Goal: Task Accomplishment & Management: Manage account settings

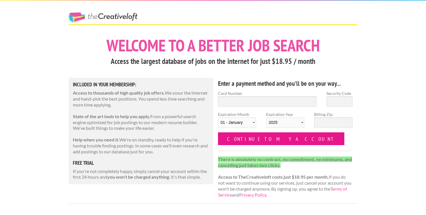
click at [244, 140] on input "Continue to my account" at bounding box center [281, 138] width 126 height 13
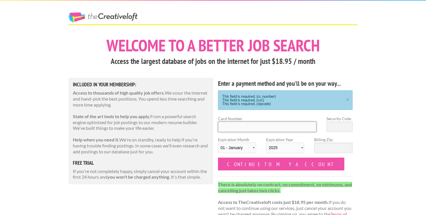
click at [224, 128] on input "Card Number" at bounding box center [267, 127] width 98 height 11
type input "4107985000005542"
select select "09"
select select "2028"
click at [281, 127] on input "4107985000005542" at bounding box center [267, 127] width 98 height 11
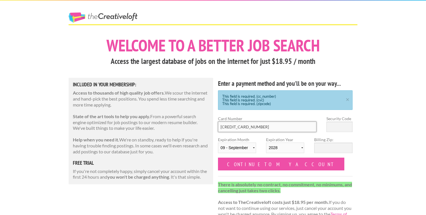
click at [281, 127] on input "4107985000005542" at bounding box center [267, 127] width 98 height 11
click at [247, 151] on select "01 - January 02 - February 03 - March 04 - April 05 - May 06 - June 07 - July 0…" at bounding box center [237, 148] width 38 height 11
select select "10"
click at [218, 143] on select "01 - January 02 - February 03 - March 04 - April 05 - May 06 - June 07 - July 0…" at bounding box center [237, 148] width 38 height 11
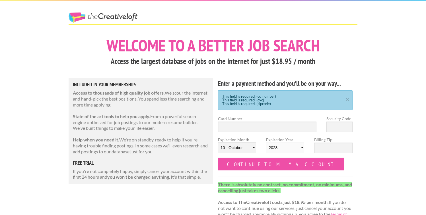
click at [242, 148] on select "01 - January 02 - February 03 - March 04 - April 05 - May 06 - June 07 - July 0…" at bounding box center [237, 148] width 38 height 11
click at [258, 127] on input "Card Number" at bounding box center [267, 127] width 98 height 11
type input "4649 0600 0575 6427"
click at [230, 148] on select "01 - January 02 - February 03 - March 04 - April 05 - May 06 - June 07 - July 0…" at bounding box center [237, 148] width 38 height 11
select select "04"
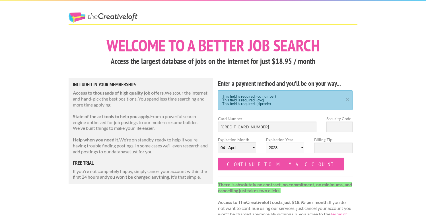
click at [218, 143] on select "01 - January 02 - February 03 - March 04 - April 05 - May 06 - June 07 - July 0…" at bounding box center [237, 148] width 38 height 11
click at [339, 125] on input "Security Code" at bounding box center [339, 127] width 26 height 11
type input "103"
click at [333, 149] on input "Billing Zip:" at bounding box center [333, 148] width 38 height 11
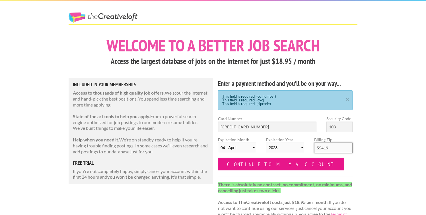
type input "55419"
click at [274, 164] on input "Continue to my account" at bounding box center [281, 164] width 126 height 13
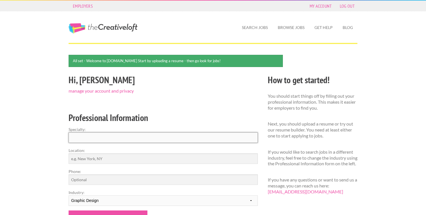
click at [99, 139] on input "Specialty:" at bounding box center [163, 137] width 189 height 11
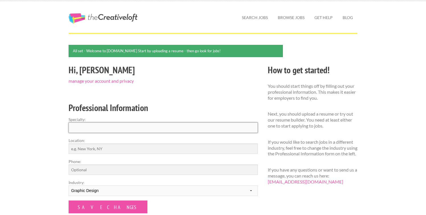
scroll to position [11, 0]
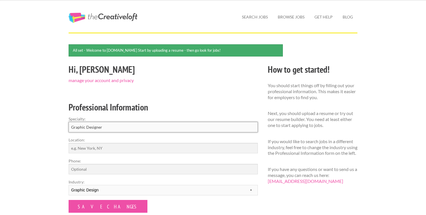
type input "Graphic Designer"
click at [91, 148] on input "Location:" at bounding box center [163, 148] width 189 height 11
type input "[GEOGRAPHIC_DATA], [GEOGRAPHIC_DATA]"
click at [69, 200] on input "Save Changes" at bounding box center [108, 206] width 79 height 13
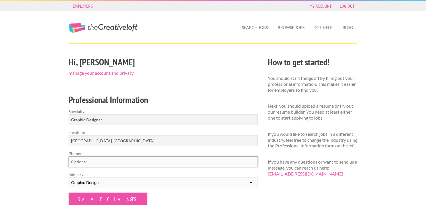
click at [79, 163] on input "Phone:" at bounding box center [163, 162] width 189 height 11
type input "6122292961"
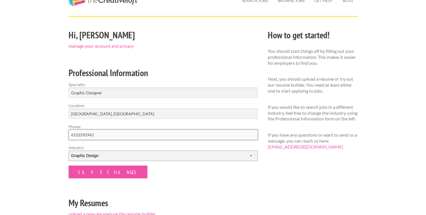
scroll to position [45, 0]
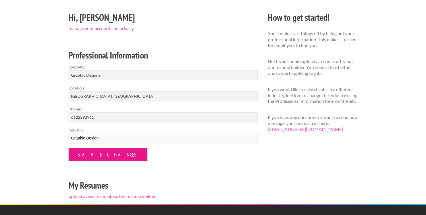
click at [94, 156] on input "Save Changes" at bounding box center [108, 154] width 79 height 13
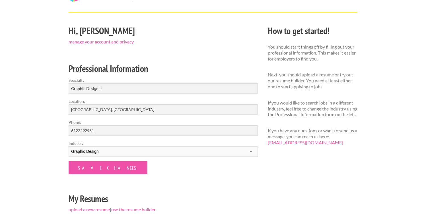
scroll to position [37, 0]
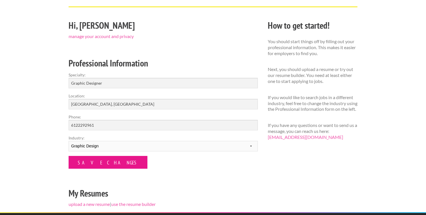
click at [92, 166] on input "Save Changes" at bounding box center [108, 162] width 79 height 13
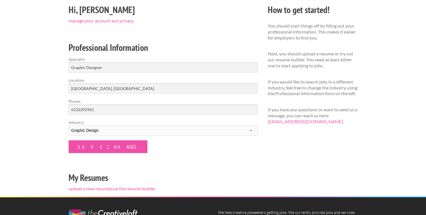
scroll to position [103, 0]
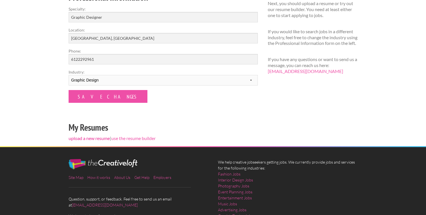
click at [87, 139] on link "upload a new resume" at bounding box center [89, 138] width 41 height 5
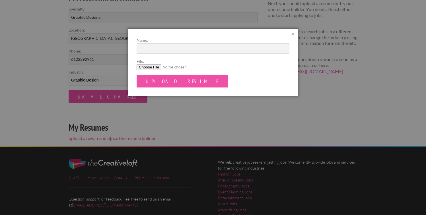
click at [154, 66] on input "File:" at bounding box center [212, 67] width 153 height 6
type input "C:\fakepath\SarahLemkeHomrich_Resume.pdf"
click at [171, 84] on input "Upload Resume" at bounding box center [181, 81] width 91 height 13
click at [169, 49] on input "Name:" at bounding box center [212, 48] width 153 height 11
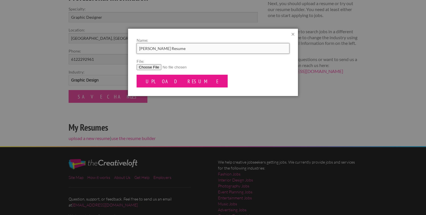
type input "[PERSON_NAME] Resume"
click at [167, 82] on input "Upload Resume" at bounding box center [181, 81] width 91 height 13
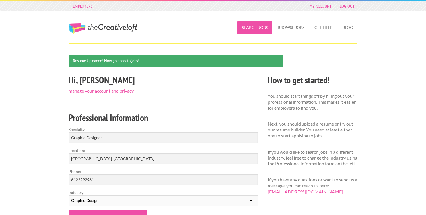
click at [254, 26] on link "Search Jobs" at bounding box center [254, 27] width 35 height 13
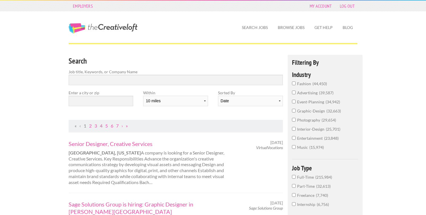
click at [298, 111] on span "graphic-design" at bounding box center [311, 111] width 29 height 5
click at [295, 111] on input "graphic-design 32,663" at bounding box center [294, 111] width 4 height 4
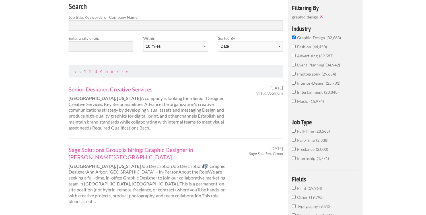
scroll to position [58, 0]
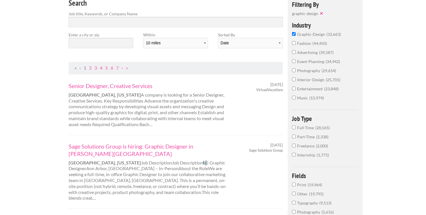
click at [294, 127] on input "Full-Time 28,565" at bounding box center [294, 128] width 4 height 4
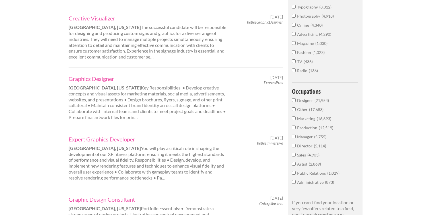
scroll to position [261, 0]
click at [308, 100] on span "Designer" at bounding box center [305, 99] width 17 height 5
click at [295, 100] on input "Designer 21,954" at bounding box center [294, 99] width 4 height 4
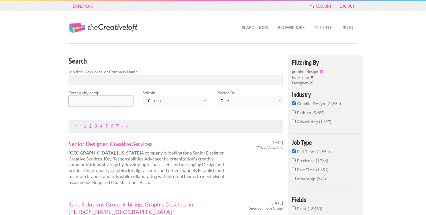
click at [124, 98] on input "text" at bounding box center [101, 101] width 65 height 11
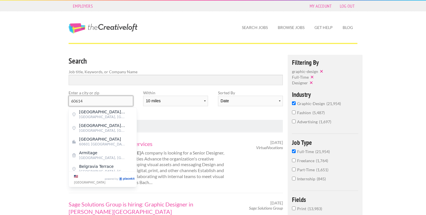
click at [94, 103] on input "60614" at bounding box center [101, 101] width 65 height 11
type input "60614"
click at [134, 81] on input "Search" at bounding box center [176, 80] width 214 height 11
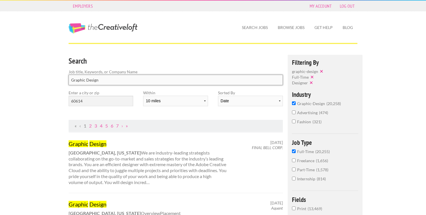
type input "Graphic Design"
click button "submit" at bounding box center [0, 0] width 0 height 0
click at [143, 109] on div "Within 10 miles 20 miles 50 miles 100 miles 200 miles 300 miles 400 miles 500 m…" at bounding box center [175, 100] width 74 height 21
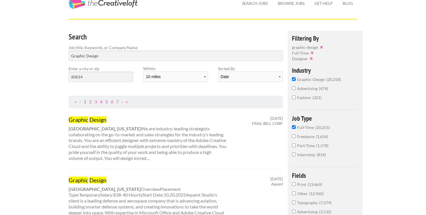
scroll to position [24, 0]
click at [94, 129] on strong "Miami, Florida" at bounding box center [105, 128] width 72 height 5
click at [94, 122] on mark "Design" at bounding box center [97, 119] width 17 height 7
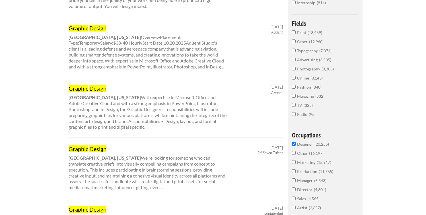
scroll to position [228, 0]
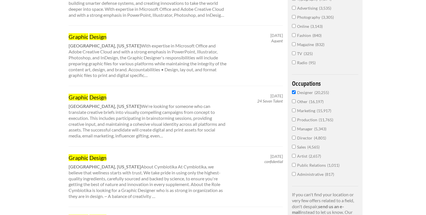
click at [83, 118] on div "Graphic Design Los Angeles, California We're looking for someone who can transl…" at bounding box center [148, 116] width 168 height 45
click at [94, 119] on div "Graphic Design Los Angeles, California We're looking for someone who can transl…" at bounding box center [148, 116] width 168 height 45
click at [152, 104] on div "Graphic Design Los Angeles, California We're looking for someone who can transl…" at bounding box center [148, 116] width 168 height 45
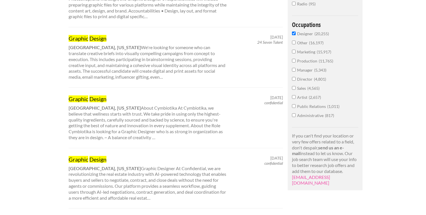
scroll to position [294, 0]
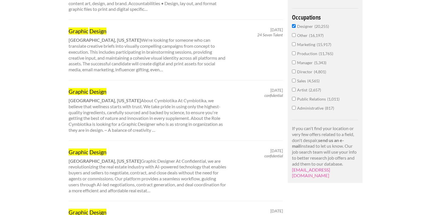
click at [147, 59] on div "Graphic Design Los Angeles, California We're looking for someone who can transl…" at bounding box center [148, 49] width 168 height 45
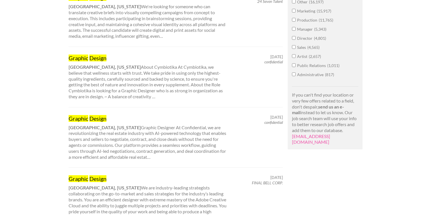
scroll to position [329, 0]
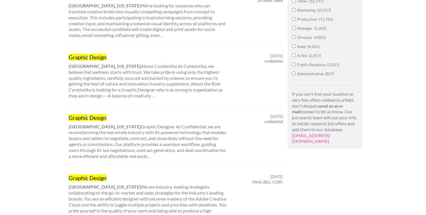
click at [105, 119] on mark "Design" at bounding box center [97, 117] width 17 height 7
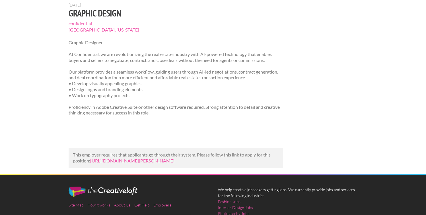
scroll to position [55, 0]
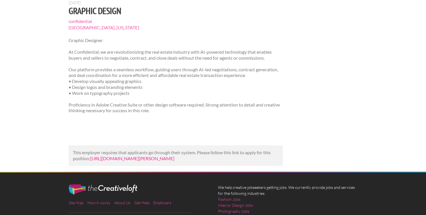
click at [149, 161] on link "[URL][DOMAIN_NAME][PERSON_NAME]" at bounding box center [132, 158] width 84 height 5
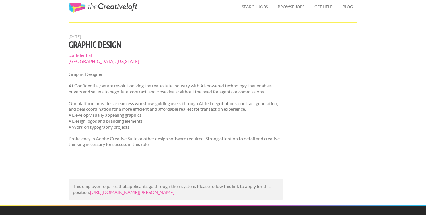
scroll to position [18, 0]
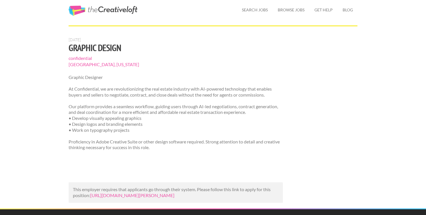
click at [86, 59] on span "confidential" at bounding box center [176, 58] width 214 height 6
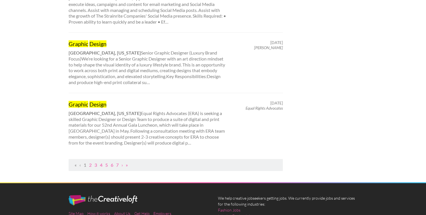
scroll to position [585, 0]
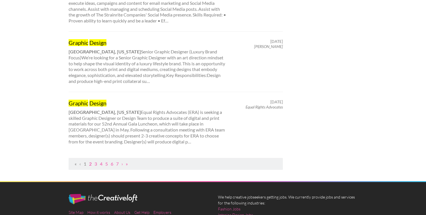
click at [91, 165] on link "2" at bounding box center [90, 163] width 3 height 5
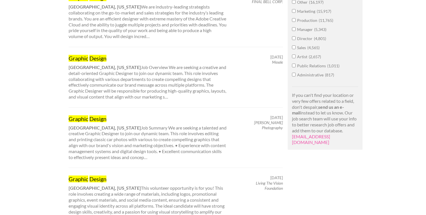
scroll to position [329, 0]
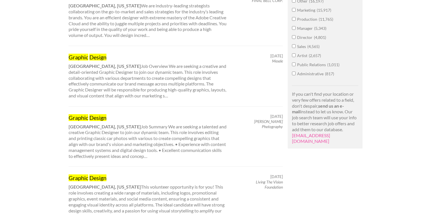
click at [115, 94] on div "Graphic Design Columbus, Ohio Job Overview We are seeking a creative and detail…" at bounding box center [148, 75] width 168 height 45
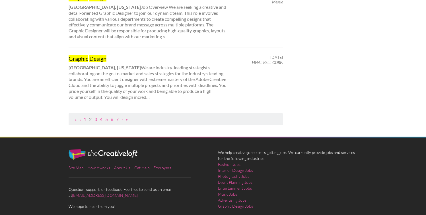
scroll to position [655, 0]
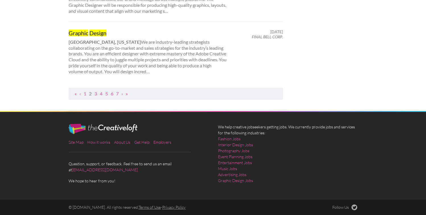
click at [104, 63] on div "Graphic Design Miami, Florida We are industry-leading strategists collaborating…" at bounding box center [148, 51] width 168 height 45
click at [91, 34] on mark "Design" at bounding box center [97, 33] width 17 height 7
click at [96, 94] on link "3" at bounding box center [95, 93] width 3 height 5
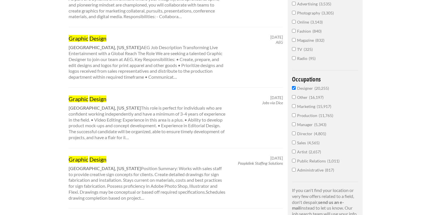
scroll to position [234, 0]
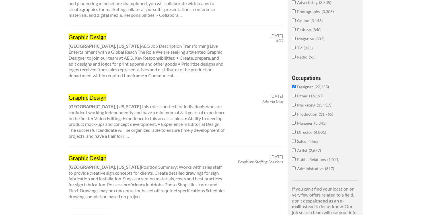
click at [86, 94] on mark "Graphic" at bounding box center [79, 97] width 20 height 7
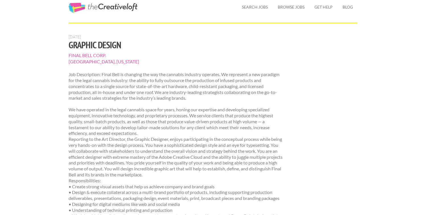
scroll to position [21, 0]
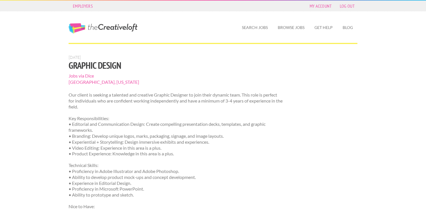
click at [85, 78] on span "Jobs via Dice" at bounding box center [176, 76] width 214 height 6
click at [131, 80] on span "[GEOGRAPHIC_DATA], [US_STATE]" at bounding box center [176, 82] width 214 height 6
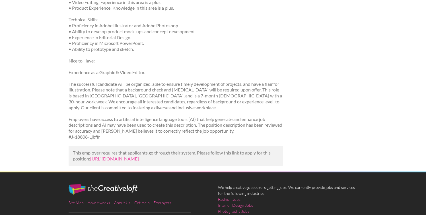
scroll to position [146, 0]
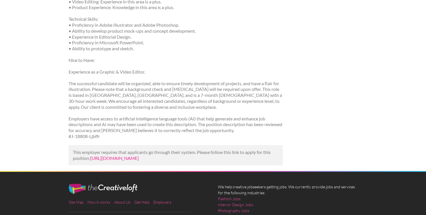
click at [139, 159] on link "[URL][DOMAIN_NAME]" at bounding box center [114, 158] width 49 height 5
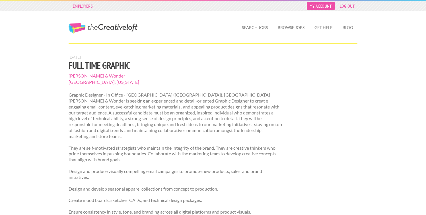
click at [328, 9] on link "My Account" at bounding box center [320, 6] width 28 height 8
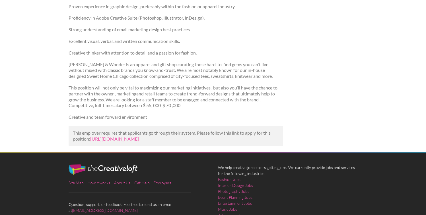
scroll to position [240, 0]
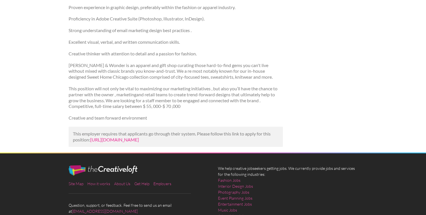
click at [136, 138] on link "[URL][DOMAIN_NAME]" at bounding box center [114, 139] width 49 height 5
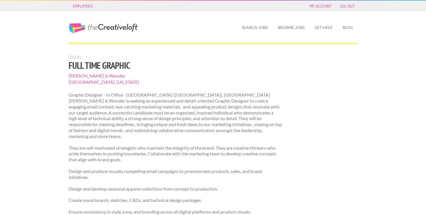
scroll to position [4, 0]
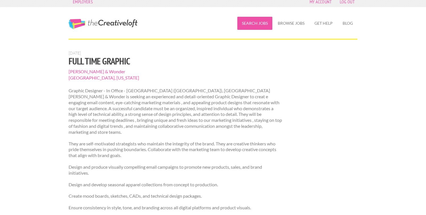
click at [255, 26] on link "Search Jobs" at bounding box center [254, 23] width 35 height 13
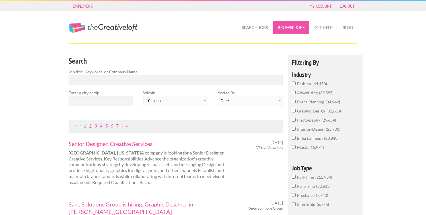
click at [292, 27] on link "Browse Jobs" at bounding box center [291, 27] width 36 height 13
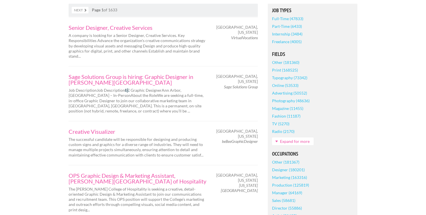
scroll to position [125, 0]
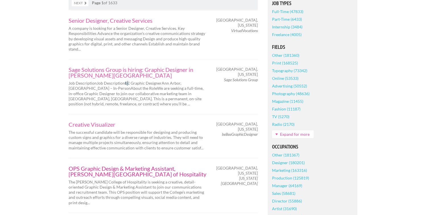
click at [137, 167] on link "OPS Graphic Design & Marketing Assistant, Dedman College of Hospitality" at bounding box center [138, 171] width 139 height 11
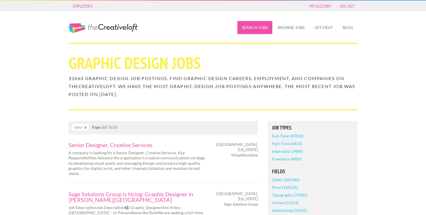
click at [246, 30] on link "Search Jobs" at bounding box center [254, 27] width 35 height 13
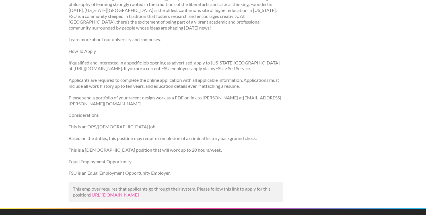
scroll to position [523, 0]
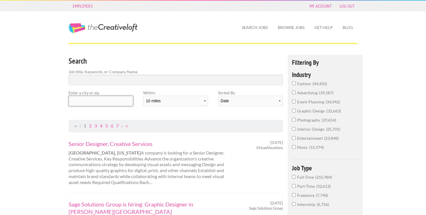
click at [122, 106] on input "text" at bounding box center [101, 101] width 65 height 11
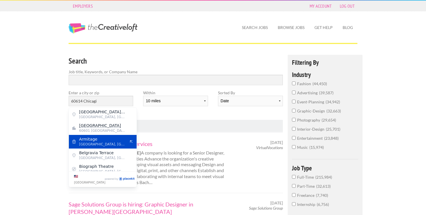
click at [112, 145] on span "Chicago, Cook County" at bounding box center [102, 144] width 47 height 5
type input "Armitage"
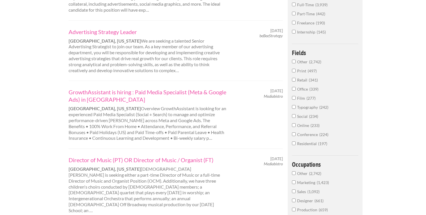
scroll to position [246, 0]
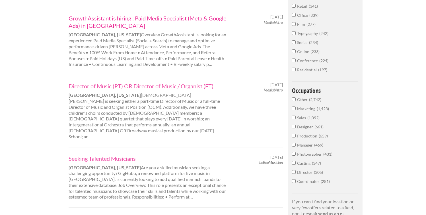
click at [156, 20] on link "GrowthAssistant is hiring : Paid Media Specialist (Meta & Google Ads) in Chicago" at bounding box center [148, 21] width 158 height 15
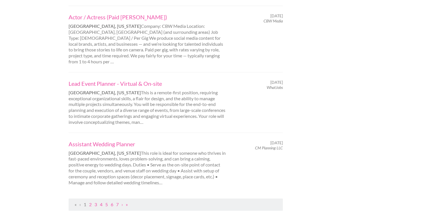
scroll to position [608, 0]
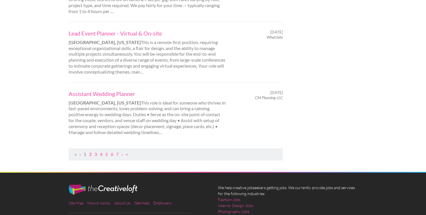
click at [89, 152] on link "2" at bounding box center [90, 154] width 3 height 5
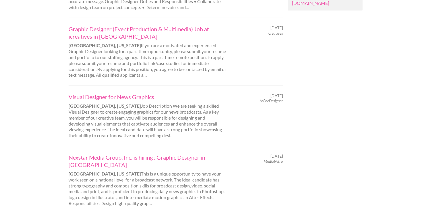
scroll to position [494, 0]
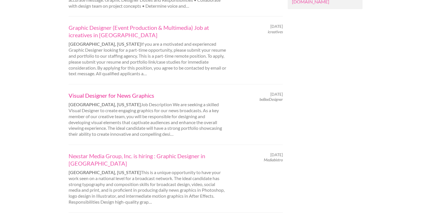
click at [122, 92] on link "Visual Designer for News Graphics" at bounding box center [148, 95] width 158 height 7
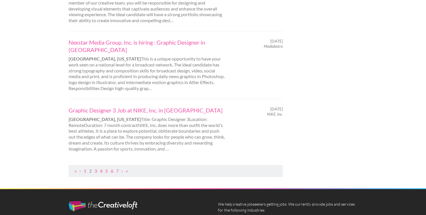
scroll to position [639, 0]
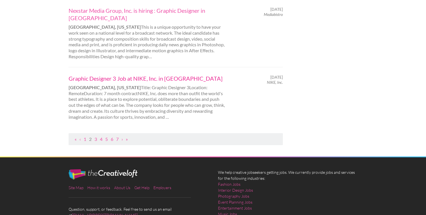
click at [115, 75] on link "Graphic Designer 3 Job at NIKE, Inc. in Chicago" at bounding box center [148, 78] width 158 height 7
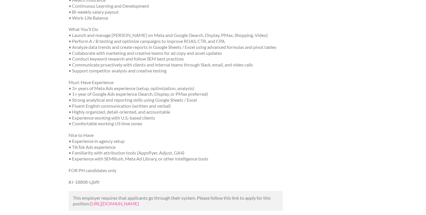
scroll to position [180, 0]
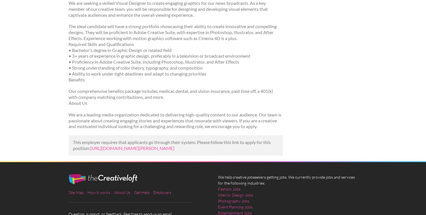
scroll to position [106, 0]
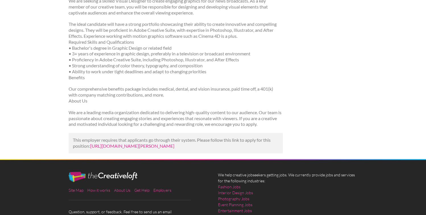
click at [138, 148] on link "[URL][DOMAIN_NAME][PERSON_NAME]" at bounding box center [132, 145] width 84 height 5
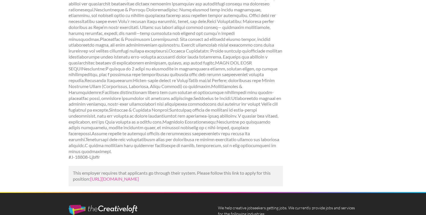
scroll to position [243, 0]
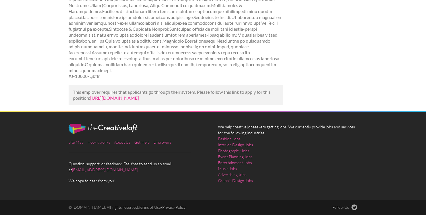
click at [126, 95] on link "https://www.mediabistro.com/jobs/1677012105-graphic-designer-3-job-at-nike-inc-…" at bounding box center [114, 97] width 49 height 5
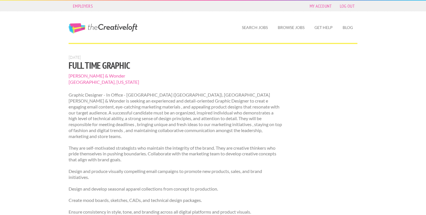
click at [118, 25] on link "The Creative Loft" at bounding box center [103, 28] width 69 height 10
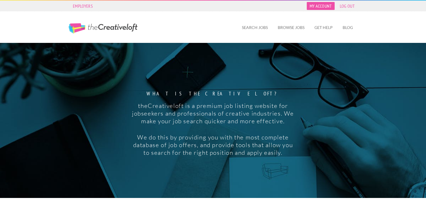
click at [326, 8] on link "My Account" at bounding box center [320, 6] width 28 height 8
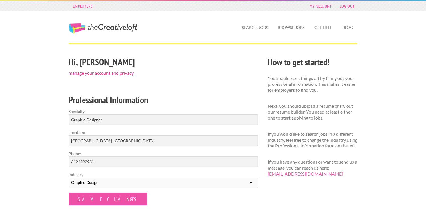
click at [109, 75] on link "manage your account and privacy" at bounding box center [101, 72] width 65 height 5
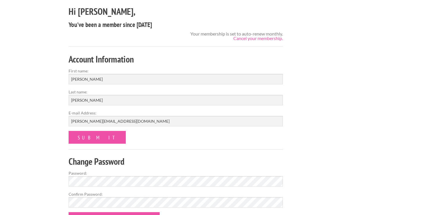
scroll to position [53, 0]
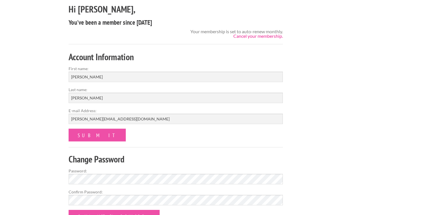
click at [259, 35] on link "Cancel your membership." at bounding box center [257, 35] width 49 height 5
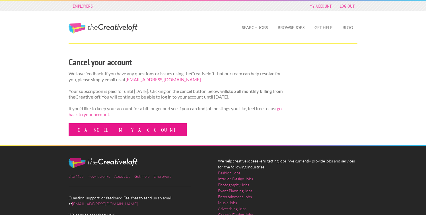
click at [111, 136] on link "Cancel my account" at bounding box center [128, 129] width 118 height 13
